Goal: Navigation & Orientation: Find specific page/section

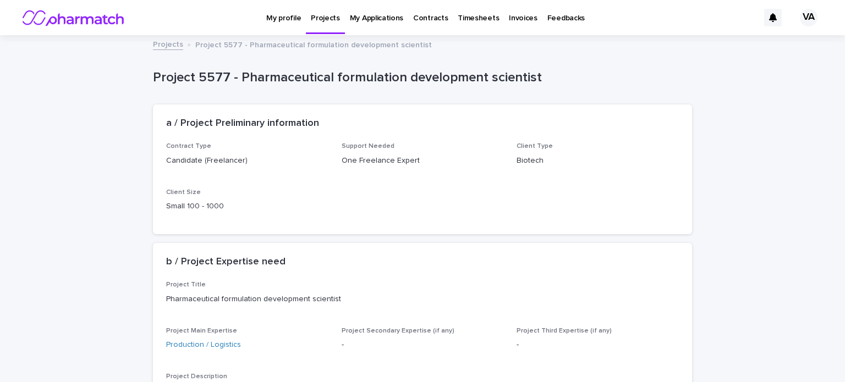
click at [379, 15] on p "My Applications" at bounding box center [376, 11] width 53 height 23
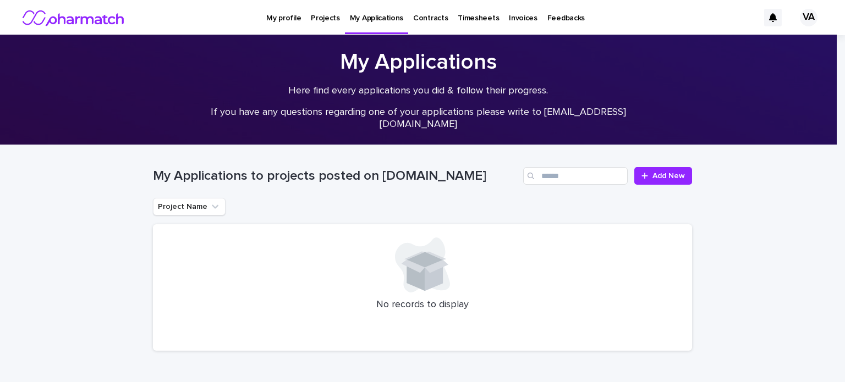
click at [433, 17] on p "Contracts" at bounding box center [430, 11] width 35 height 23
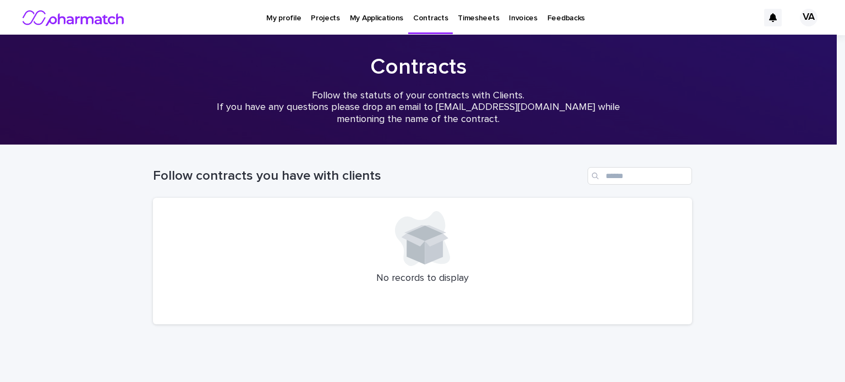
click at [103, 17] on img at bounding box center [74, 18] width 104 height 22
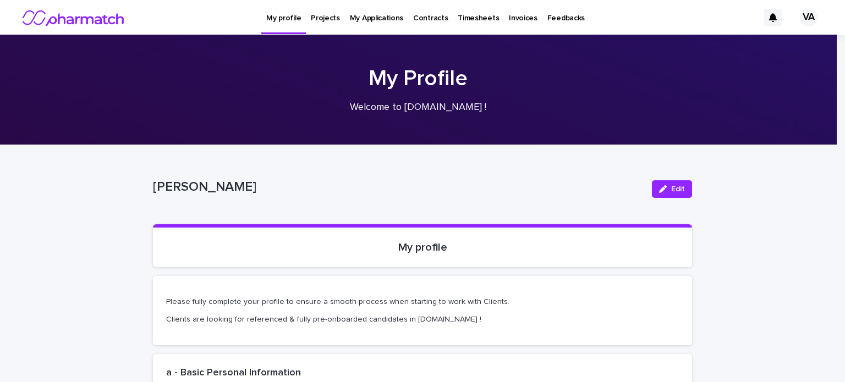
click at [109, 16] on img at bounding box center [74, 18] width 104 height 22
